Goal: Task Accomplishment & Management: Use online tool/utility

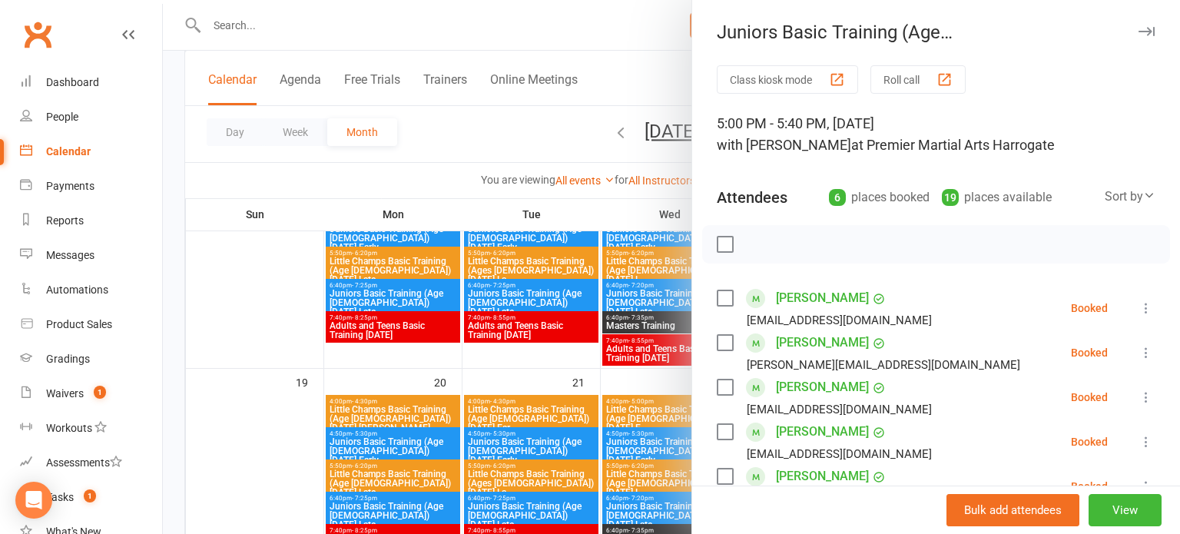
scroll to position [65, 0]
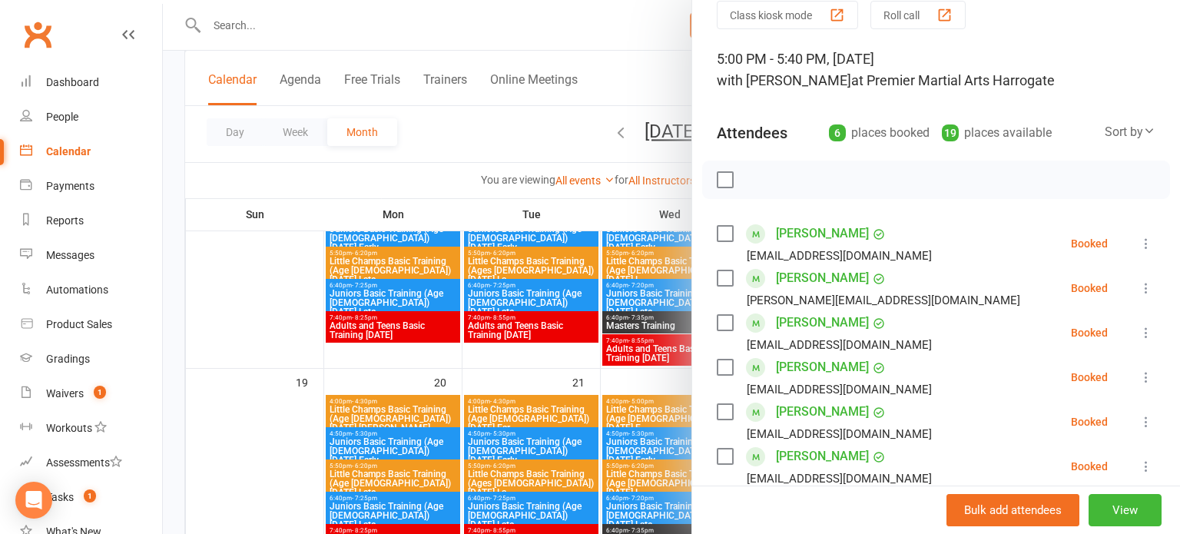
click at [542, 360] on div at bounding box center [671, 267] width 1017 height 534
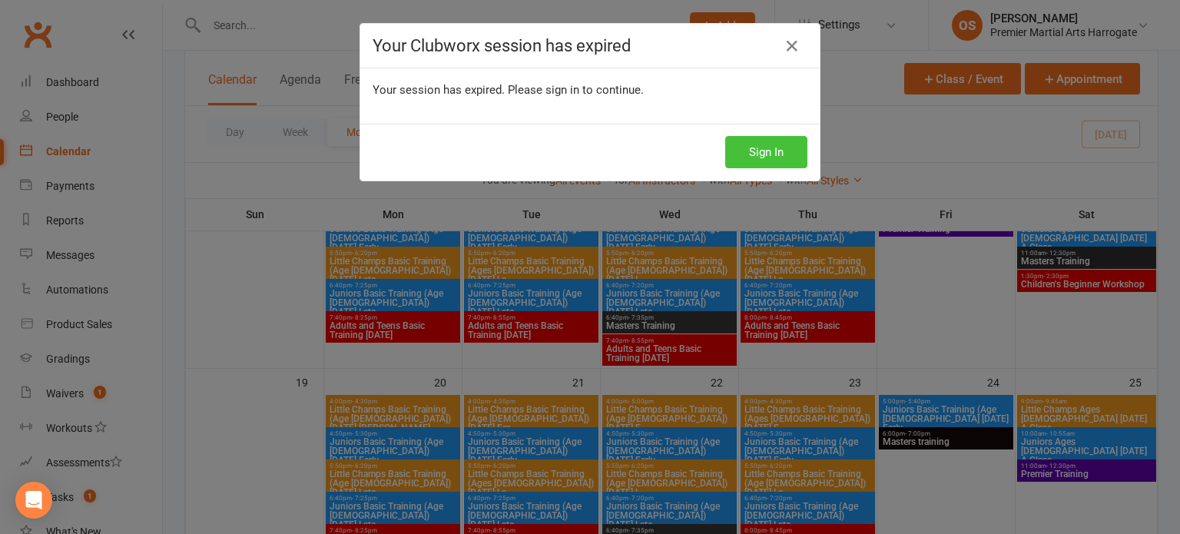
click at [738, 142] on button "Sign In" at bounding box center [766, 152] width 82 height 32
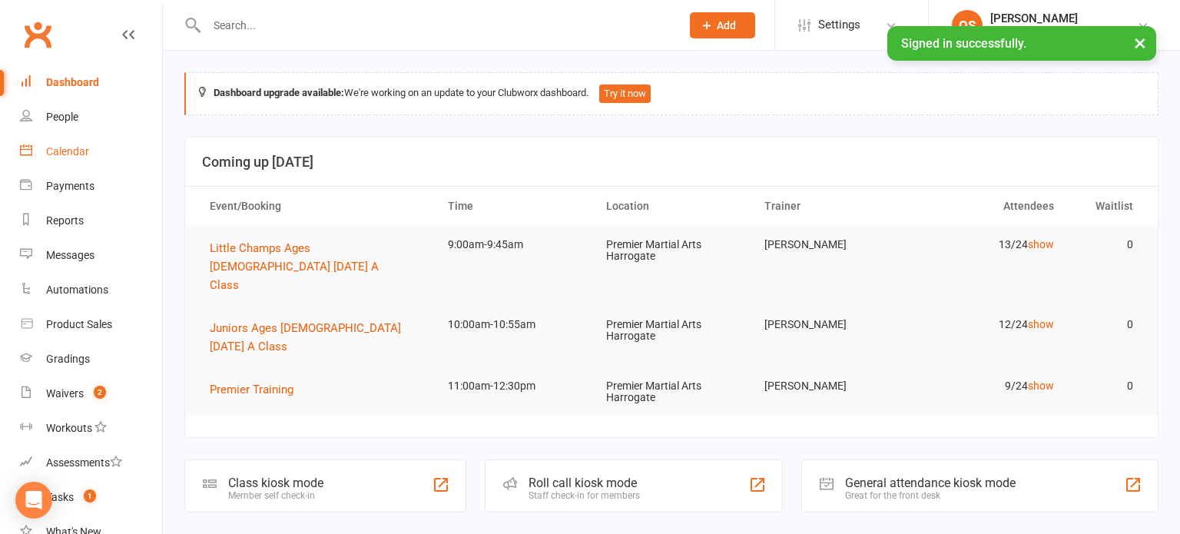
click at [45, 160] on link "Calendar" at bounding box center [91, 151] width 142 height 35
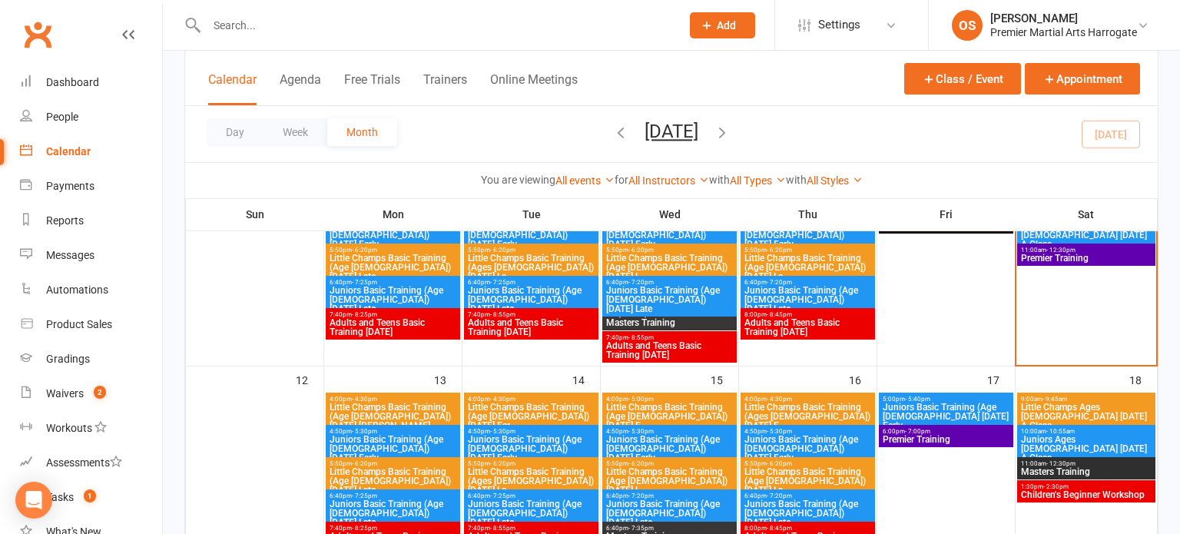
scroll to position [415, 0]
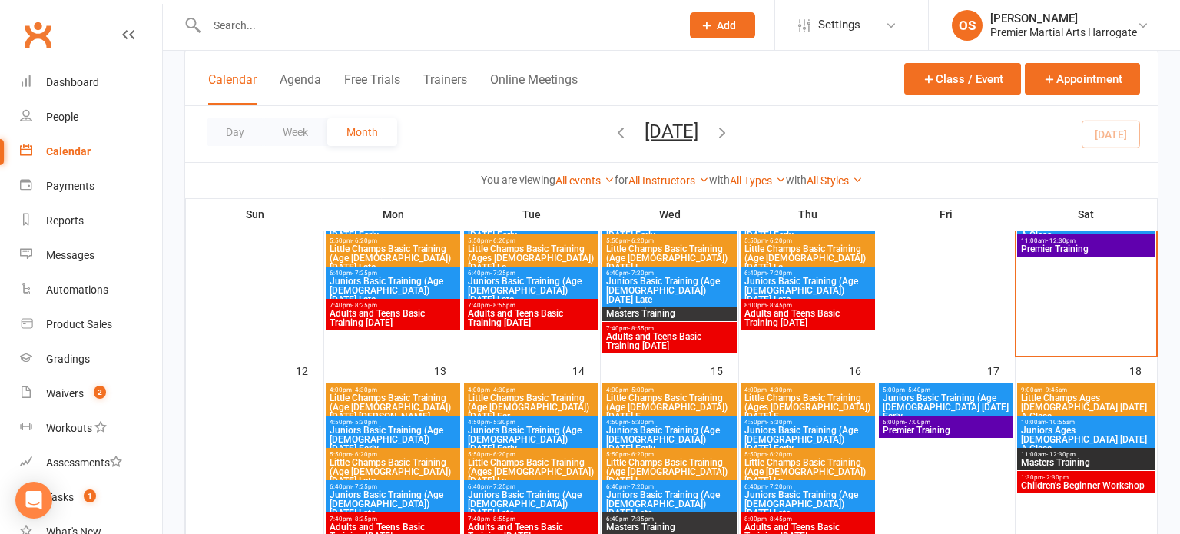
click at [1074, 481] on span "Children's Beginner Workshop" at bounding box center [1086, 485] width 132 height 9
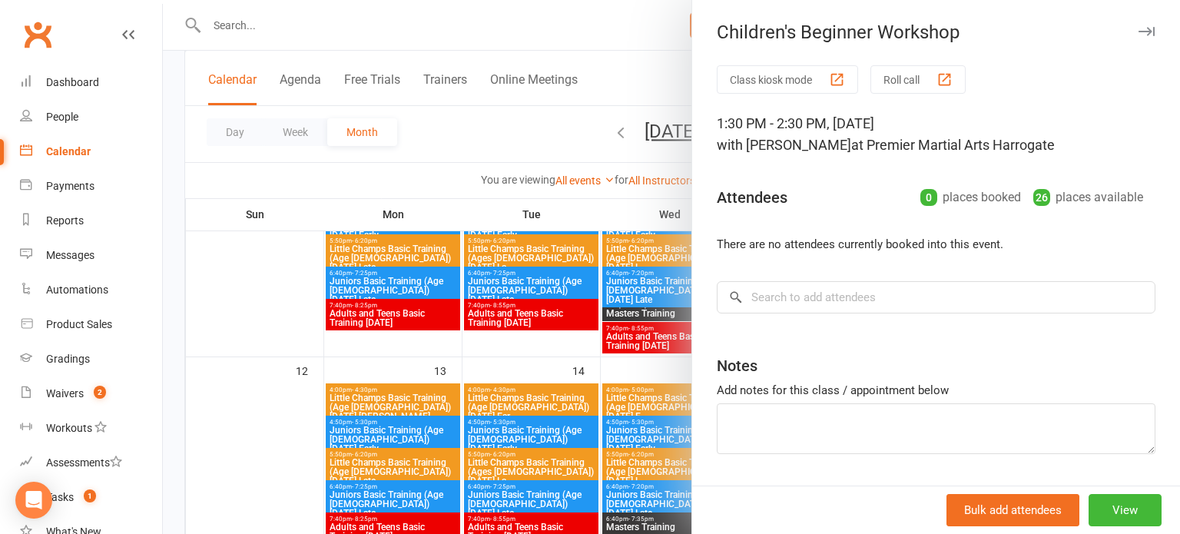
scroll to position [43, 0]
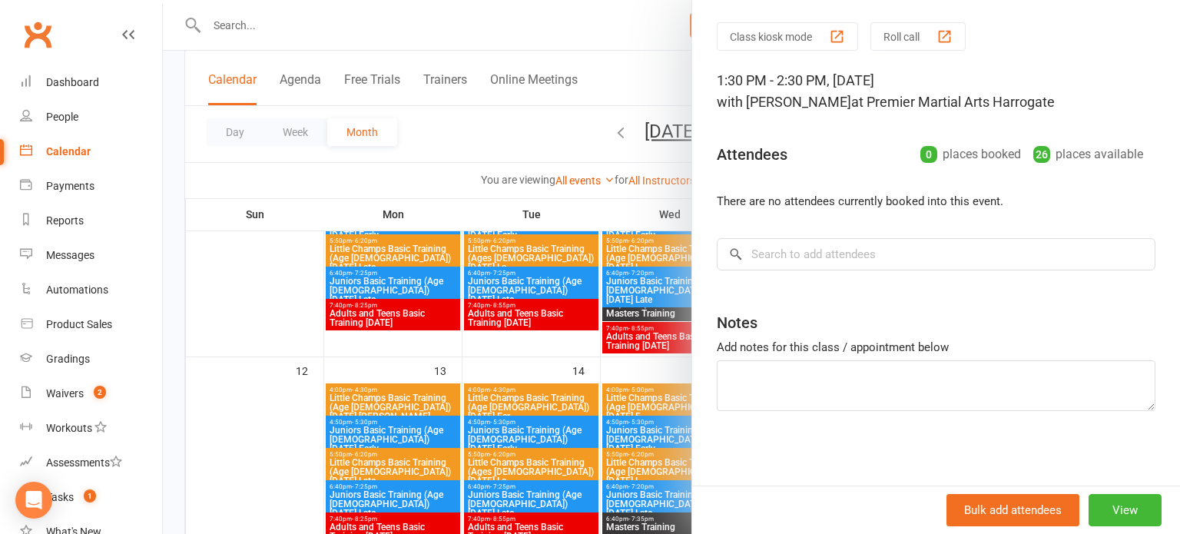
click at [286, 370] on div at bounding box center [671, 267] width 1017 height 534
